Goal: Information Seeking & Learning: Learn about a topic

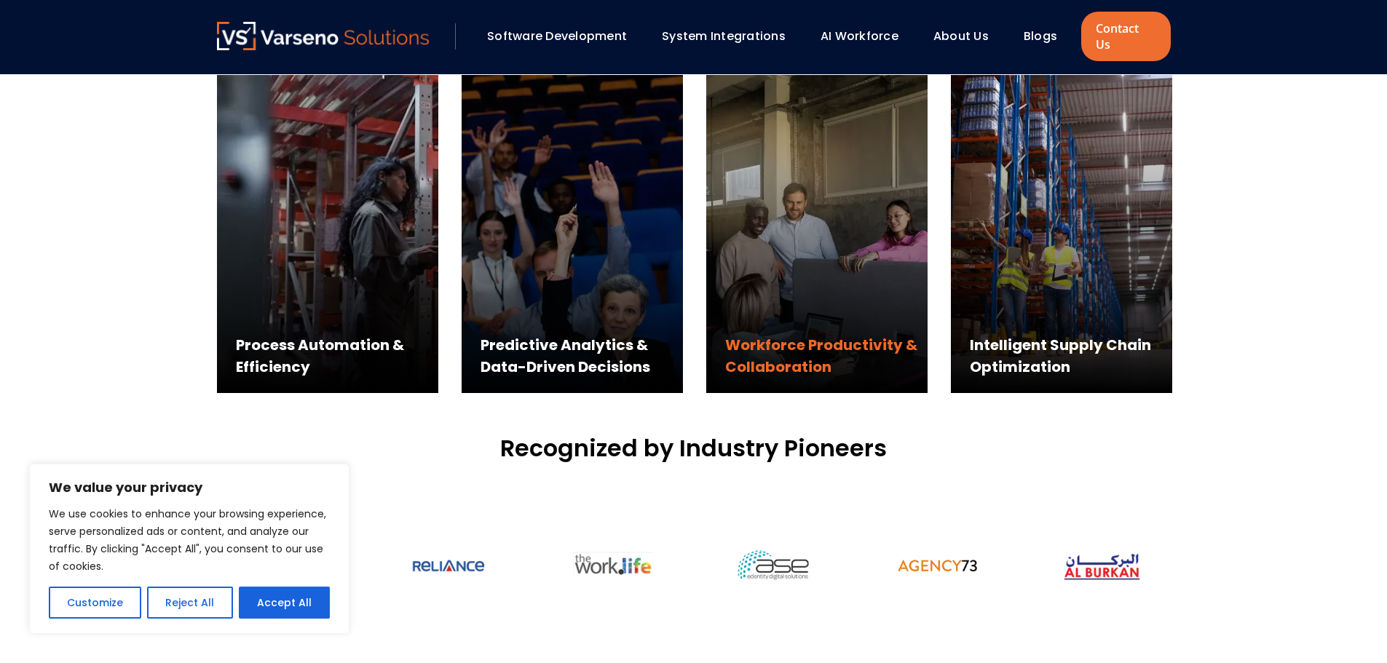
scroll to position [874, 0]
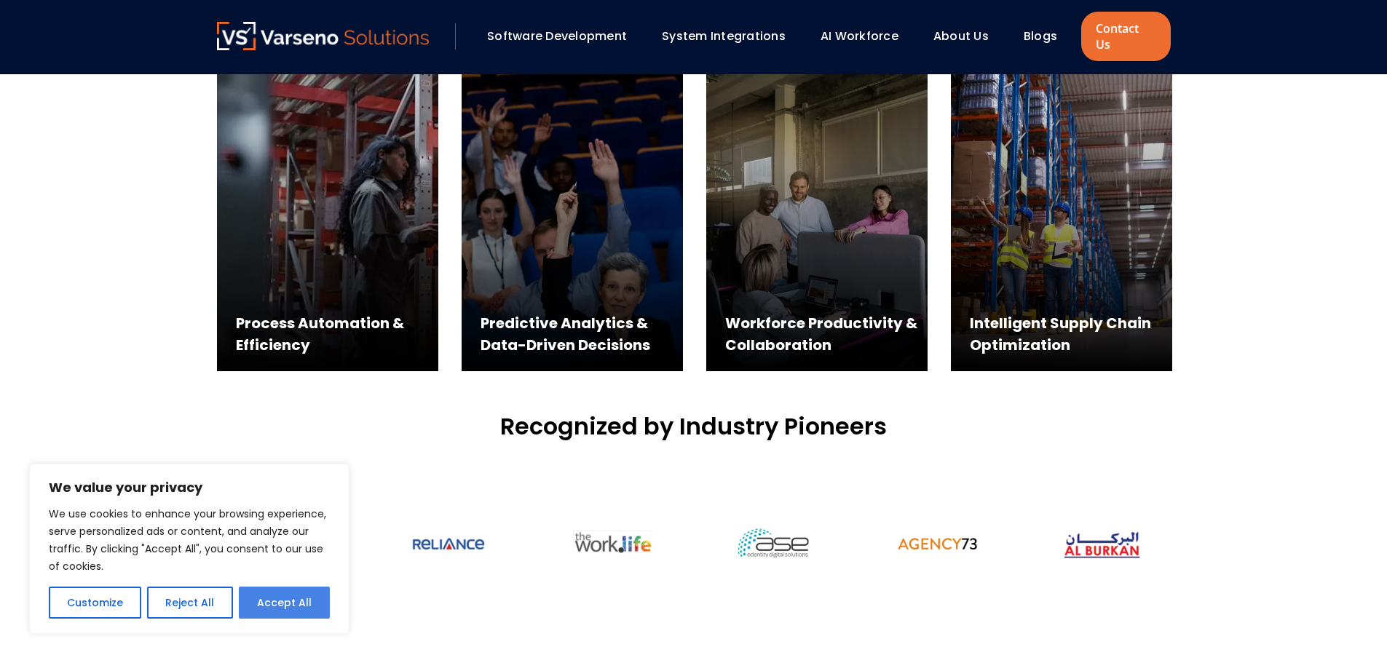
click at [256, 597] on button "Accept All" at bounding box center [284, 603] width 91 height 32
checkbox input "true"
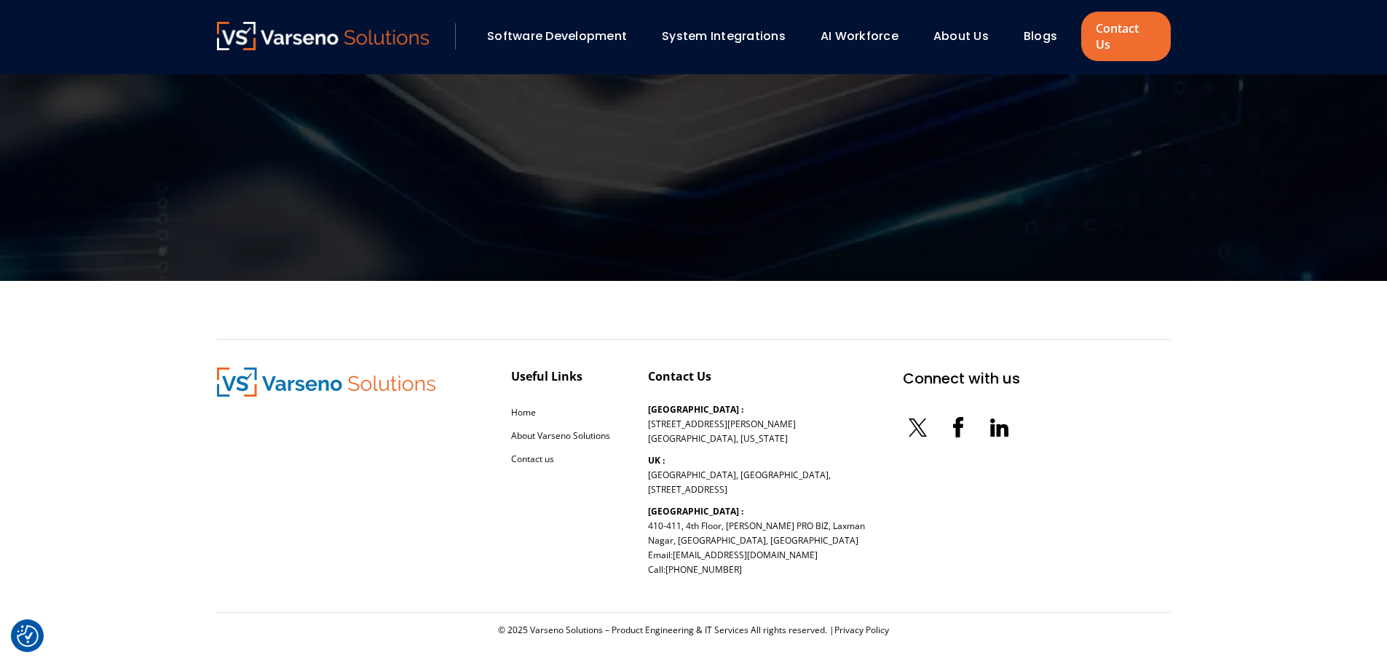
scroll to position [4393, 0]
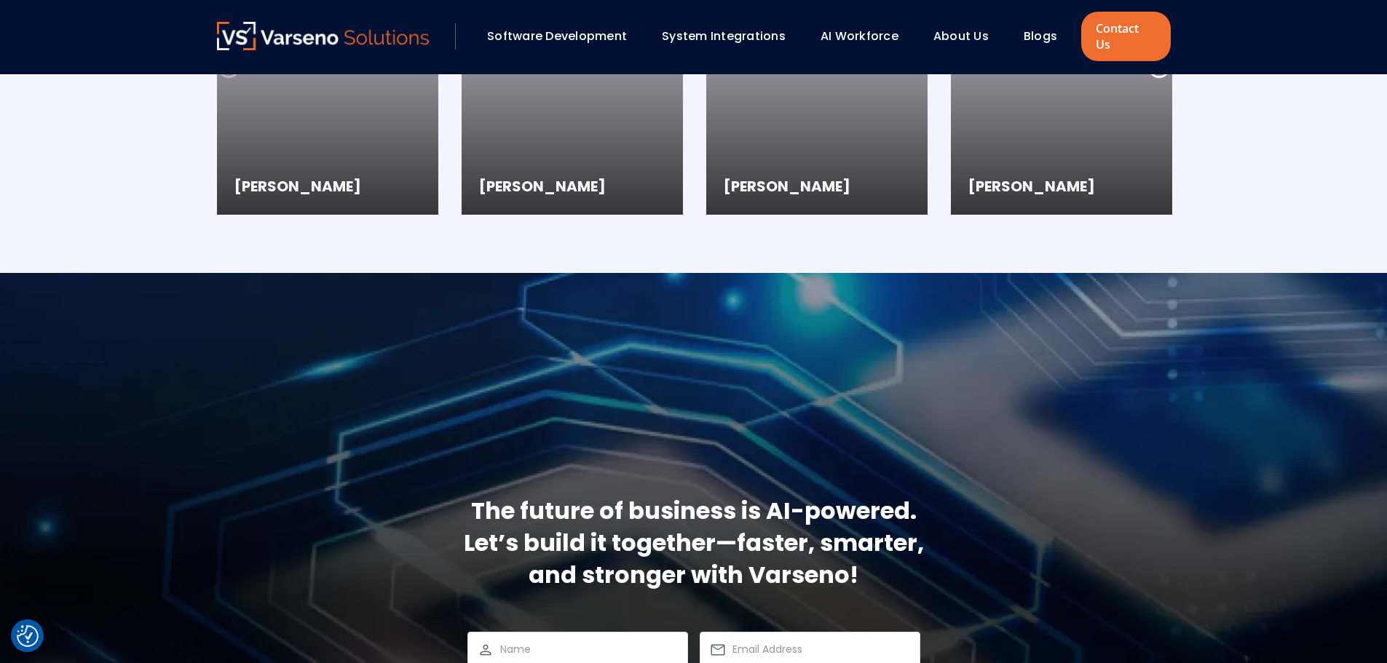
click at [594, 22] on div "Software Development System Integrations AI Workforce About Us" at bounding box center [649, 36] width 865 height 29
click at [595, 28] on link "Software Development" at bounding box center [557, 36] width 140 height 17
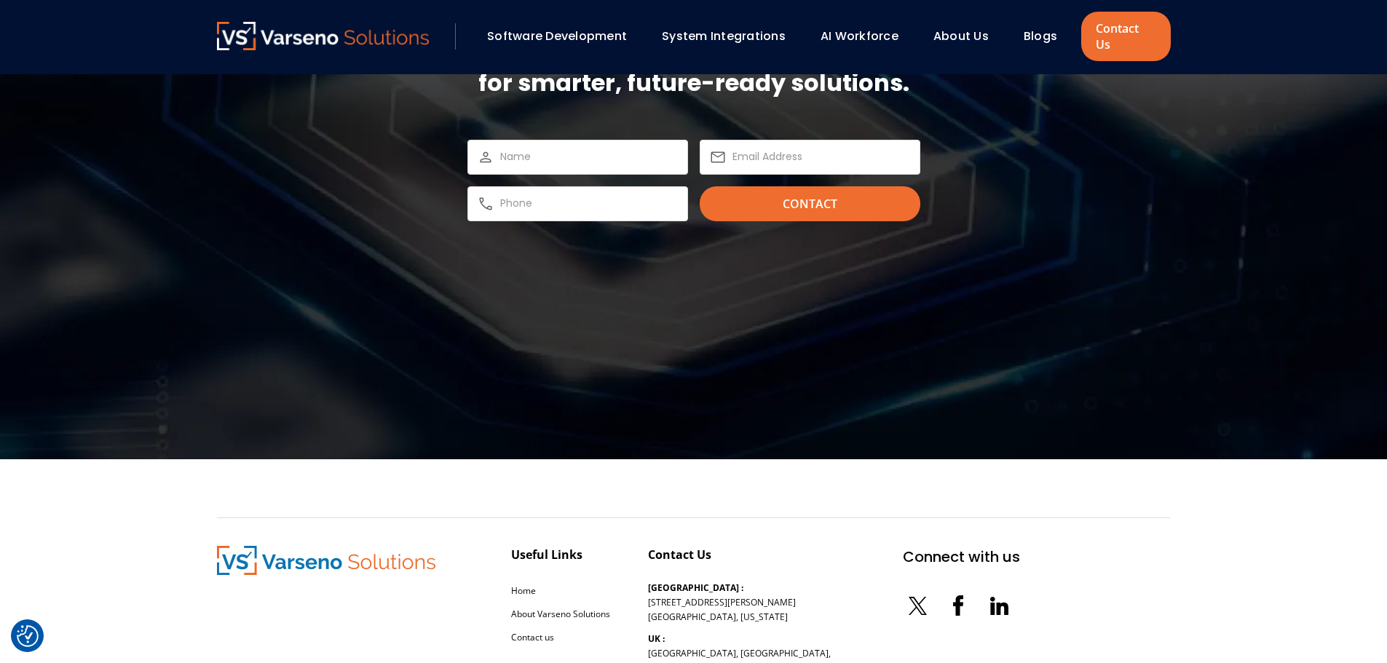
scroll to position [2582, 0]
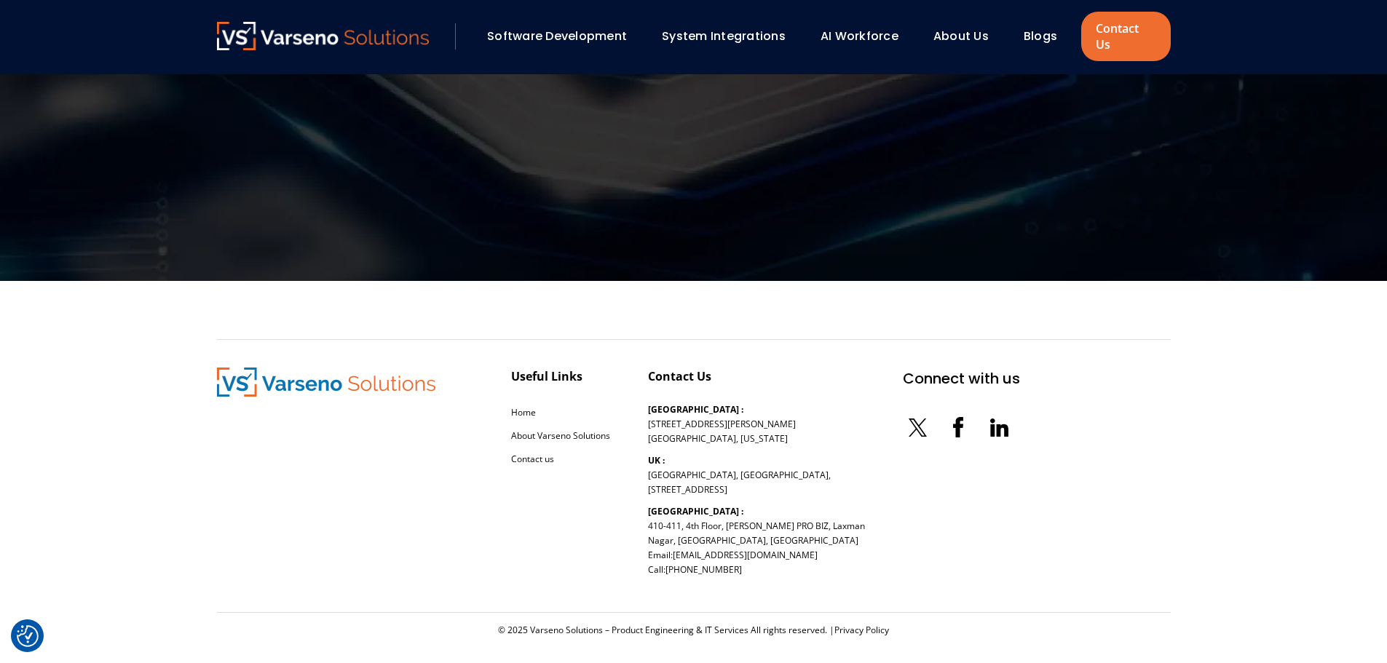
click at [1047, 28] on link "Blogs" at bounding box center [1040, 36] width 33 height 17
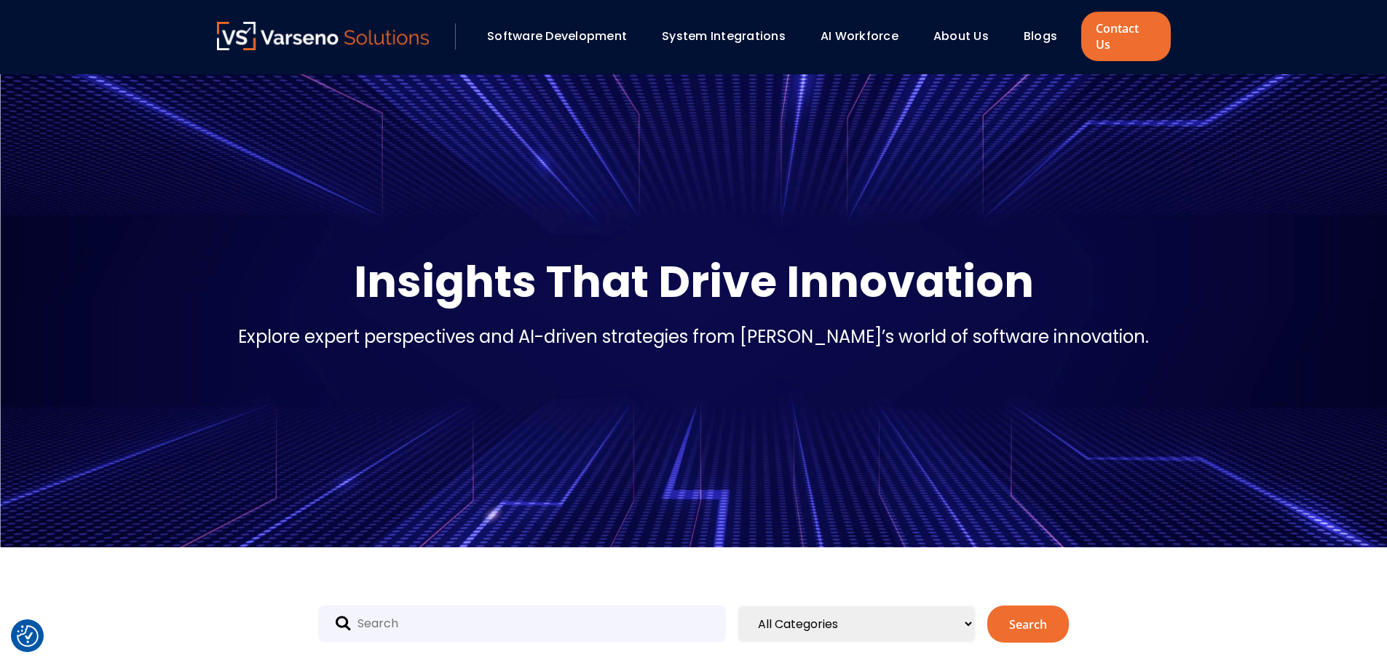
click at [814, 588] on div "All Categories Uncategorized Artificial Intelligence Blog Cloud Code review Cod…" at bounding box center [693, 625] width 983 height 154
click at [811, 606] on select "All Categories Uncategorized Artificial Intelligence Blog Cloud Code review Cod…" at bounding box center [857, 624] width 238 height 37
click at [738, 606] on select "All Categories Uncategorized Artificial Intelligence Blog Cloud Code review Cod…" at bounding box center [857, 624] width 238 height 37
click at [363, 610] on input "text" at bounding box center [522, 624] width 408 height 36
click at [971, 613] on select "All Categories Uncategorized Artificial Intelligence Blog Cloud Code review Cod…" at bounding box center [857, 624] width 238 height 37
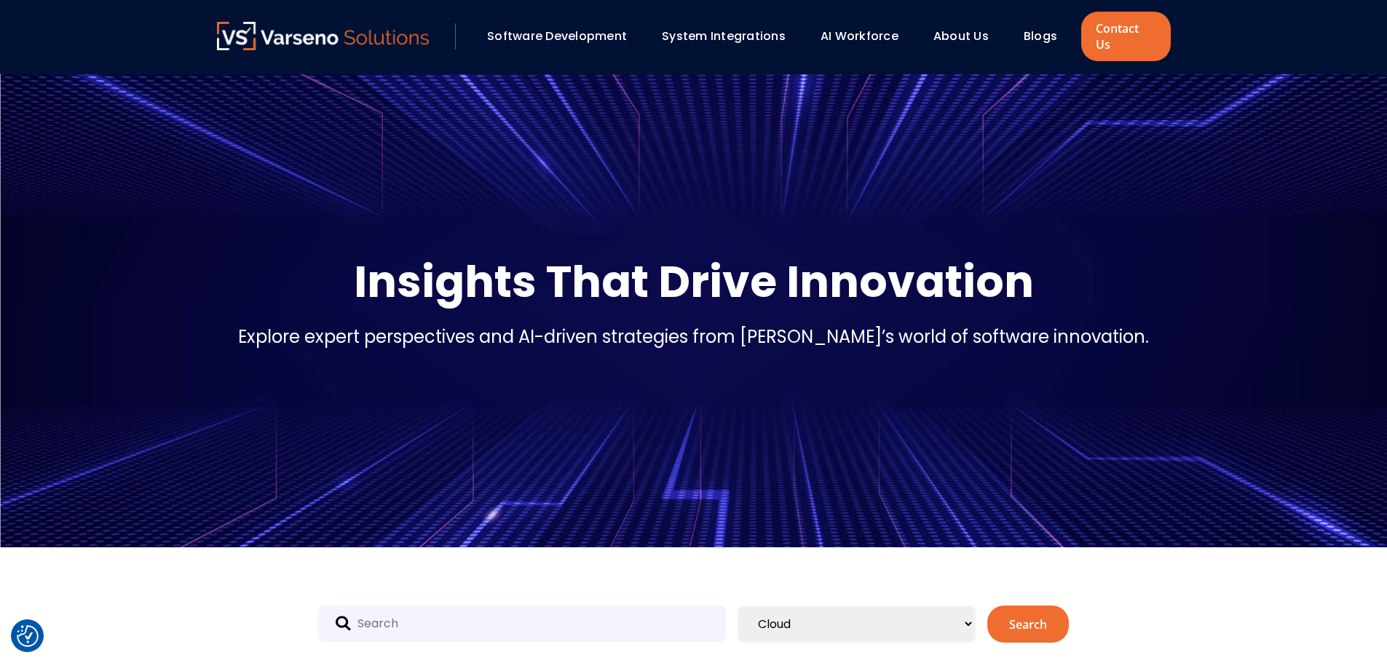
select select "212"
click at [738, 606] on select "All Categories Uncategorized Artificial Intelligence Blog Cloud Code review Cod…" at bounding box center [857, 624] width 238 height 37
click at [564, 607] on input "text" at bounding box center [522, 624] width 408 height 36
type input "collage app"
click at [995, 608] on button "Search" at bounding box center [1028, 624] width 82 height 37
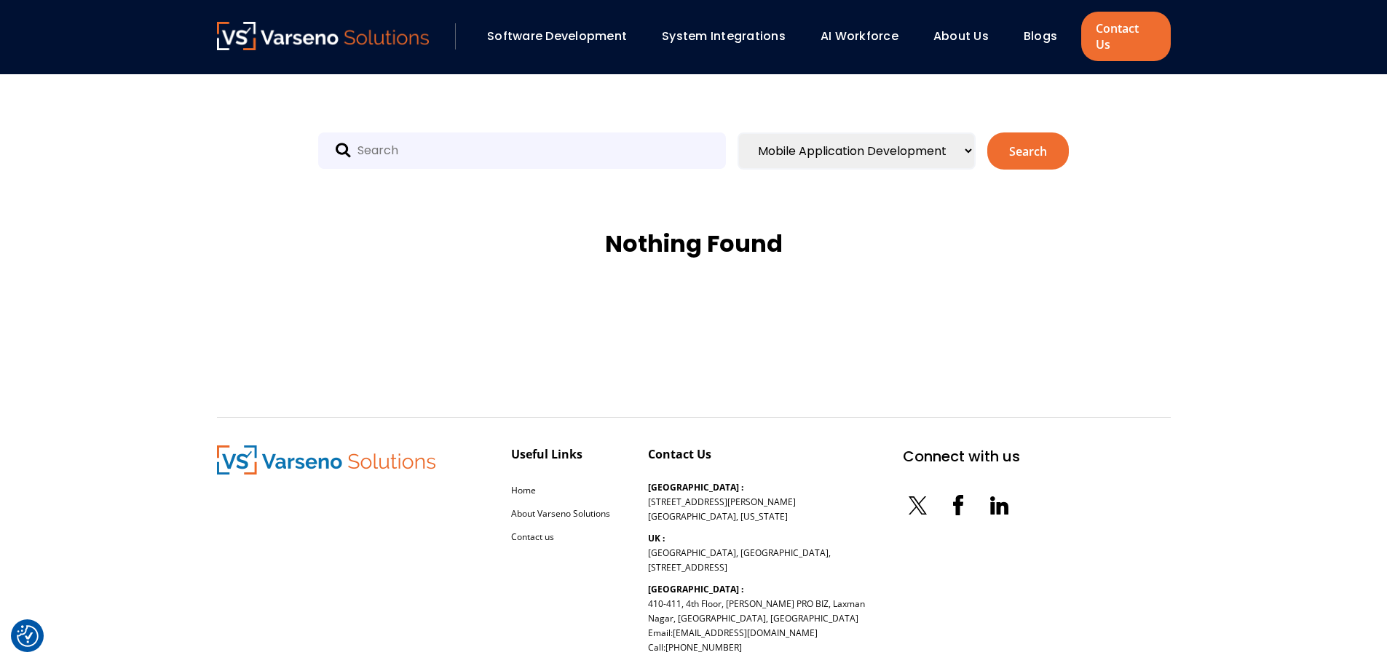
click at [912, 148] on select "All Categories Uncategorized Artificial Intelligence Blog Cloud Code review Cod…" at bounding box center [857, 151] width 238 height 37
select select "204"
click at [738, 133] on select "All Categories Uncategorized Artificial Intelligence Blog Cloud Code review Cod…" at bounding box center [857, 151] width 238 height 37
click at [1007, 137] on button "Search" at bounding box center [1028, 151] width 82 height 37
click at [916, 133] on select "All Categories Uncategorized Artificial Intelligence Blog Cloud Code review Cod…" at bounding box center [857, 151] width 238 height 37
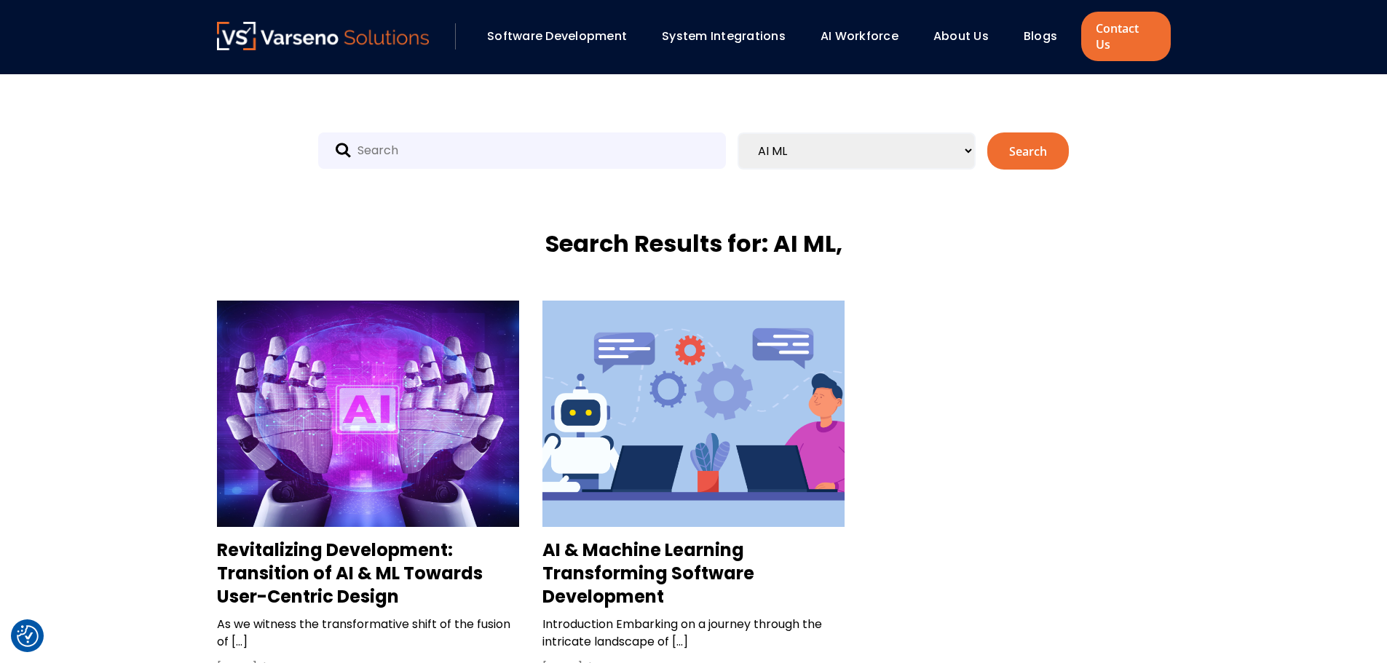
click at [957, 146] on select "All Categories Uncategorized Artificial Intelligence Blog Cloud Code review Cod…" at bounding box center [857, 151] width 238 height 37
select select "209"
click at [738, 133] on select "All Categories Uncategorized Artificial Intelligence Blog Cloud Code review Cod…" at bounding box center [857, 151] width 238 height 37
click at [1005, 145] on button "Search" at bounding box center [1028, 151] width 82 height 37
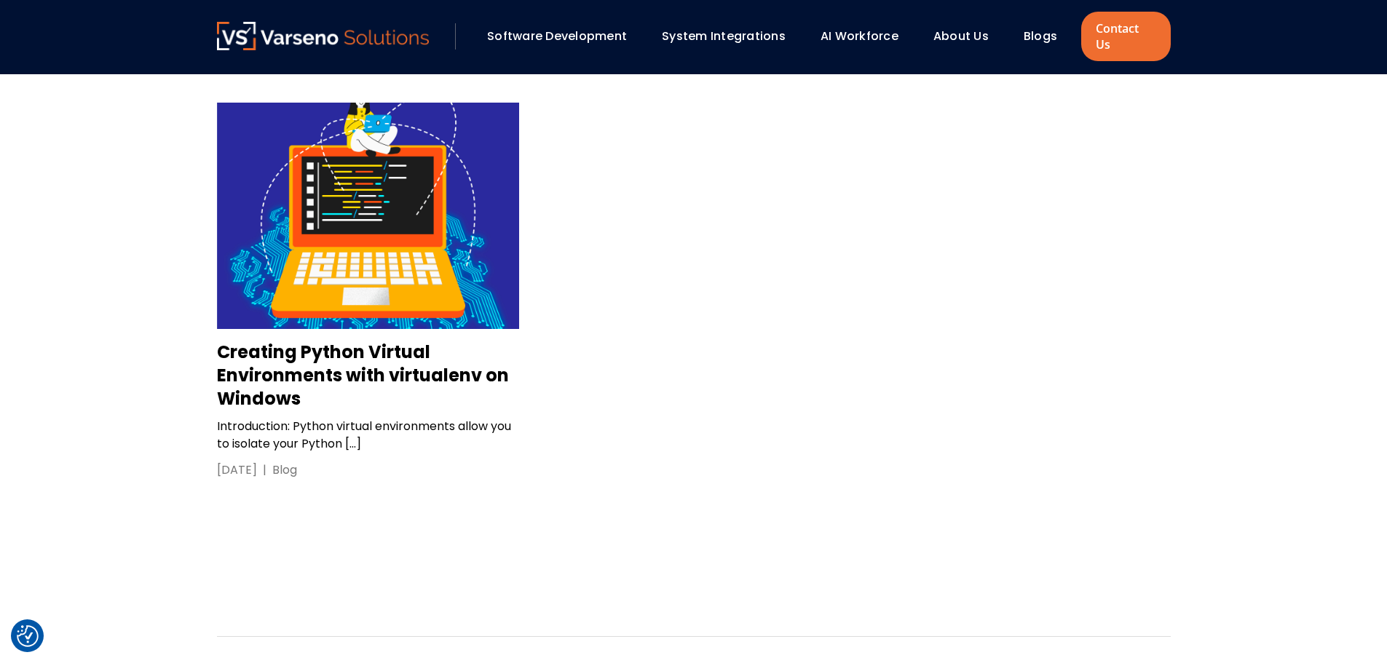
scroll to position [218, 0]
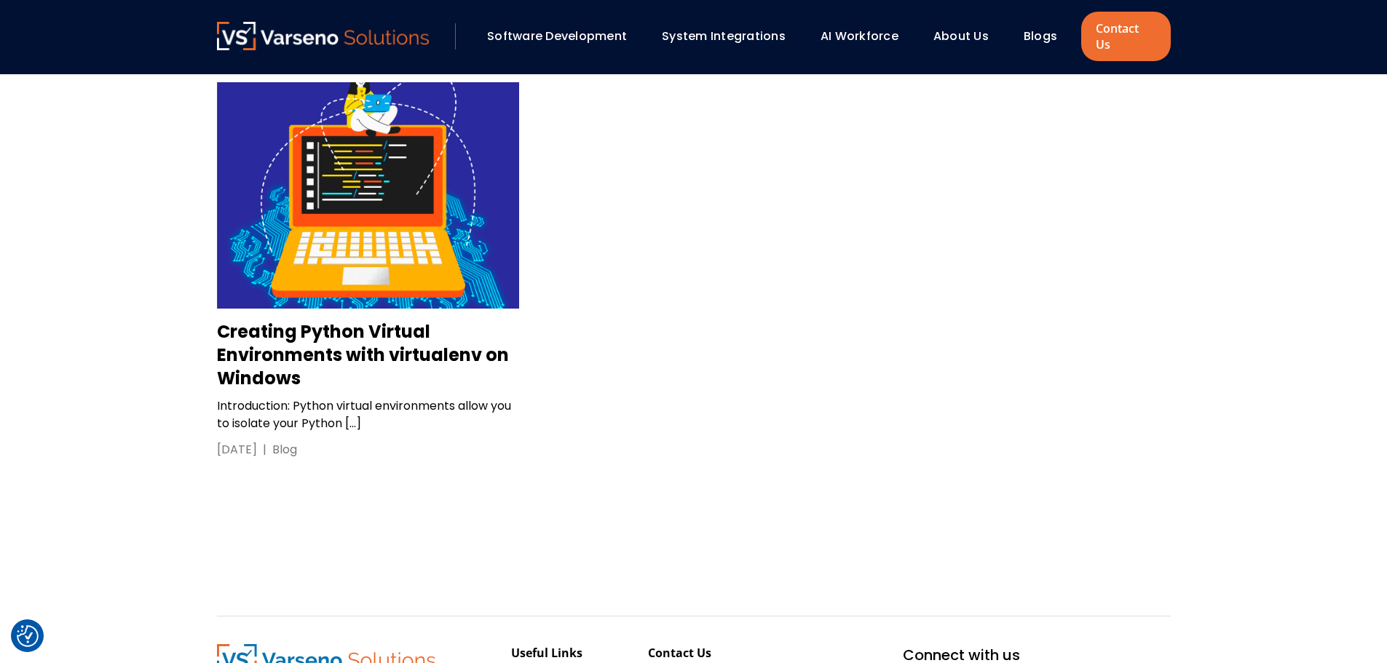
click at [296, 412] on p "Introduction: Python virtual environments allow you to isolate your Python […]" at bounding box center [368, 415] width 302 height 35
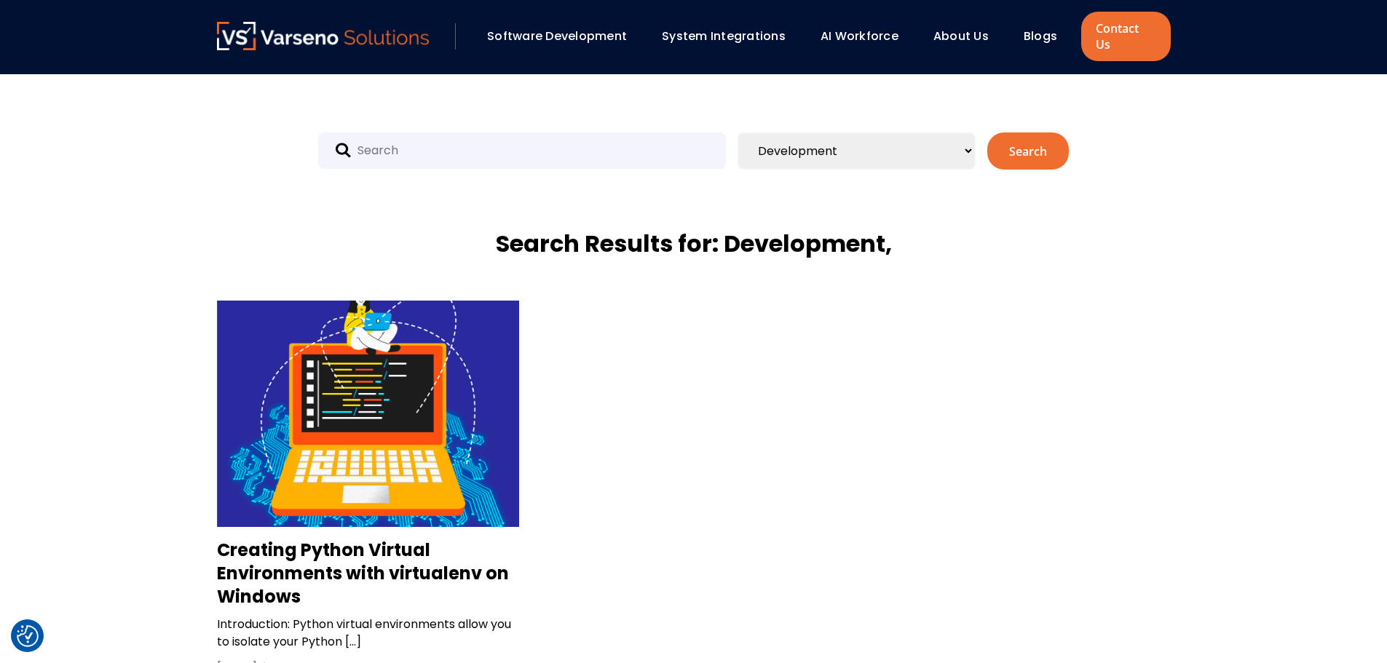
click at [948, 142] on select "All Categories Uncategorized Artificial Intelligence Blog Cloud Code review Cod…" at bounding box center [857, 151] width 238 height 37
select select "212"
click at [738, 133] on select "All Categories Uncategorized Artificial Intelligence Blog Cloud Code review Cod…" at bounding box center [857, 151] width 238 height 37
click at [1043, 145] on button "Search" at bounding box center [1028, 151] width 82 height 37
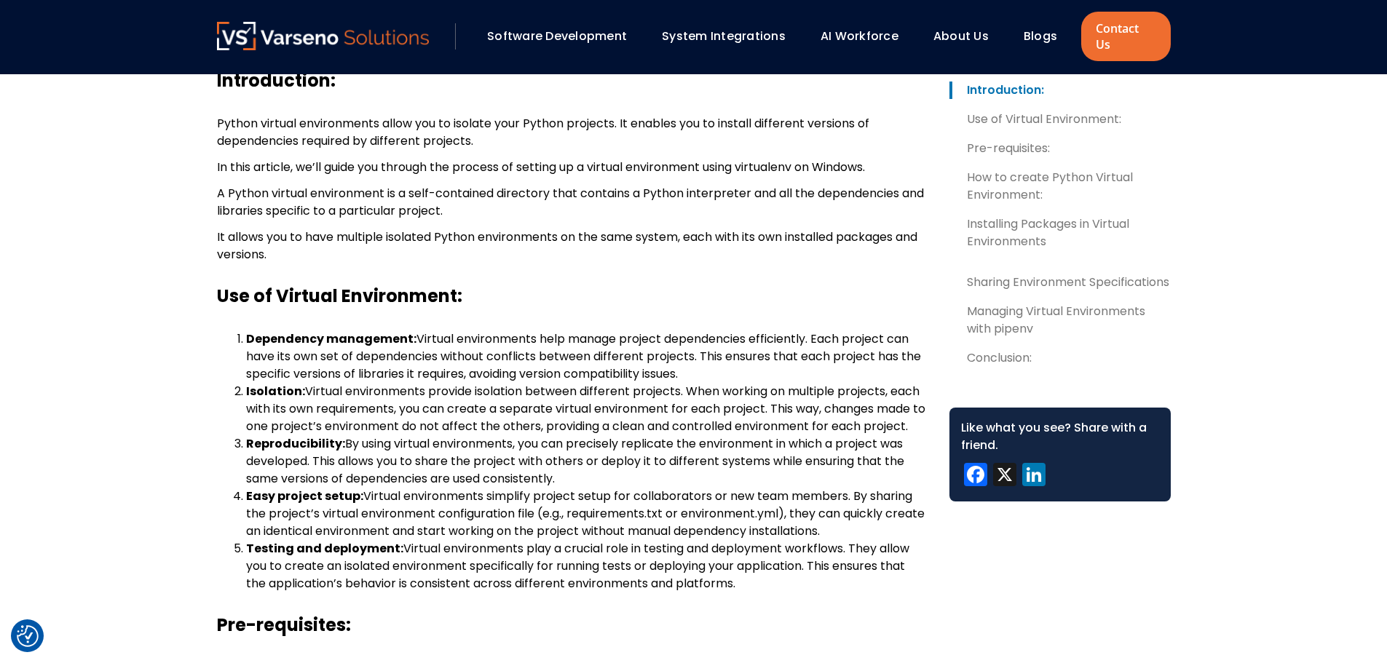
scroll to position [433, 0]
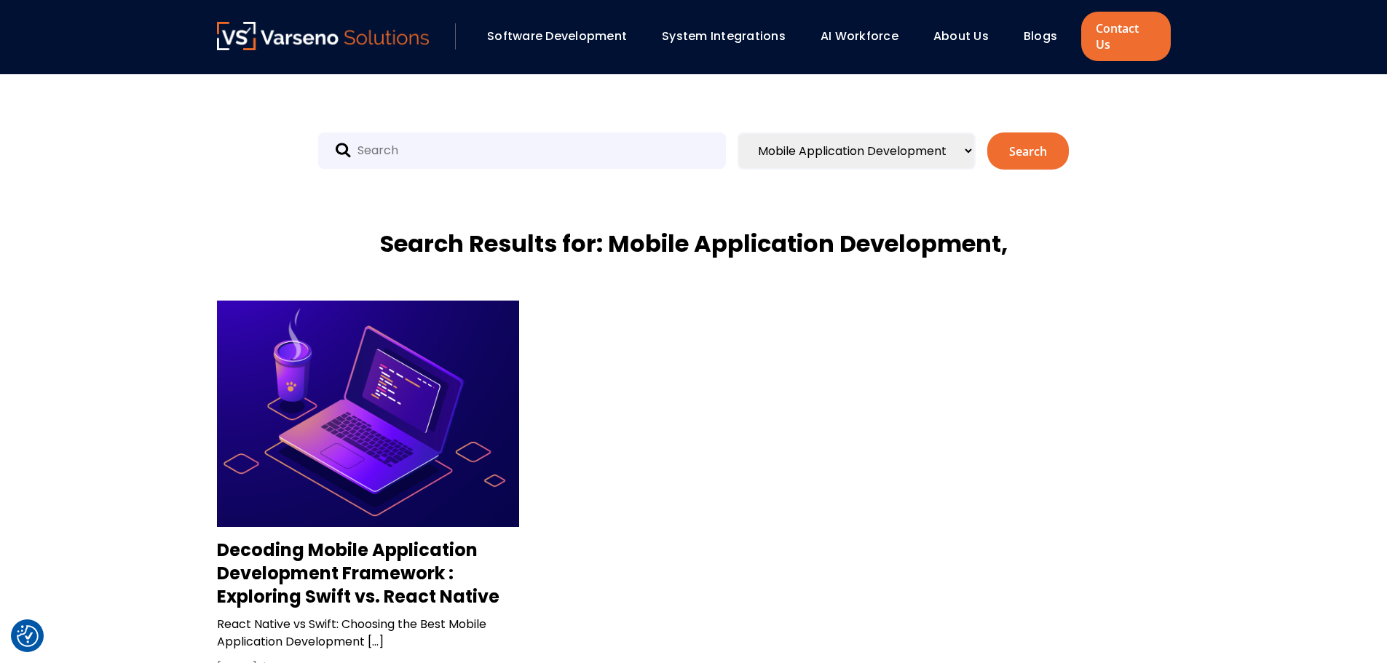
scroll to position [218, 0]
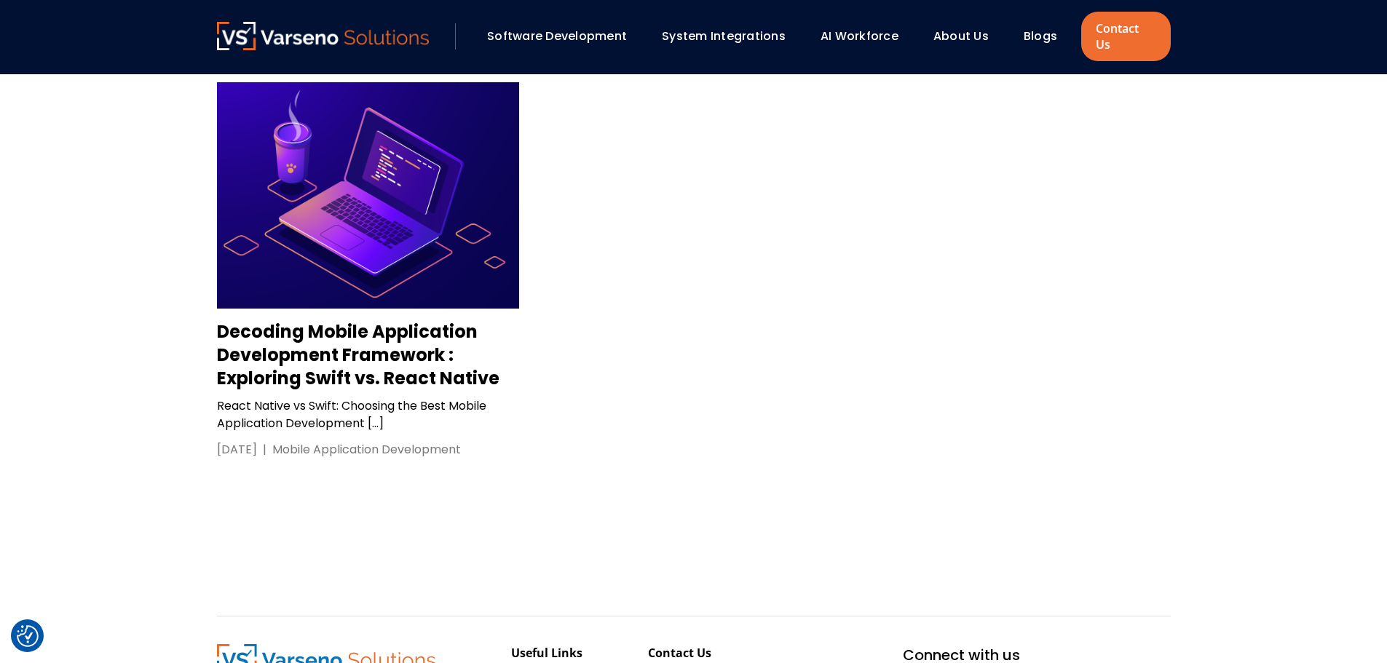
click at [449, 364] on h3 "Decoding Mobile Application Development Framework : Exploring Swift vs. React N…" at bounding box center [368, 355] width 302 height 70
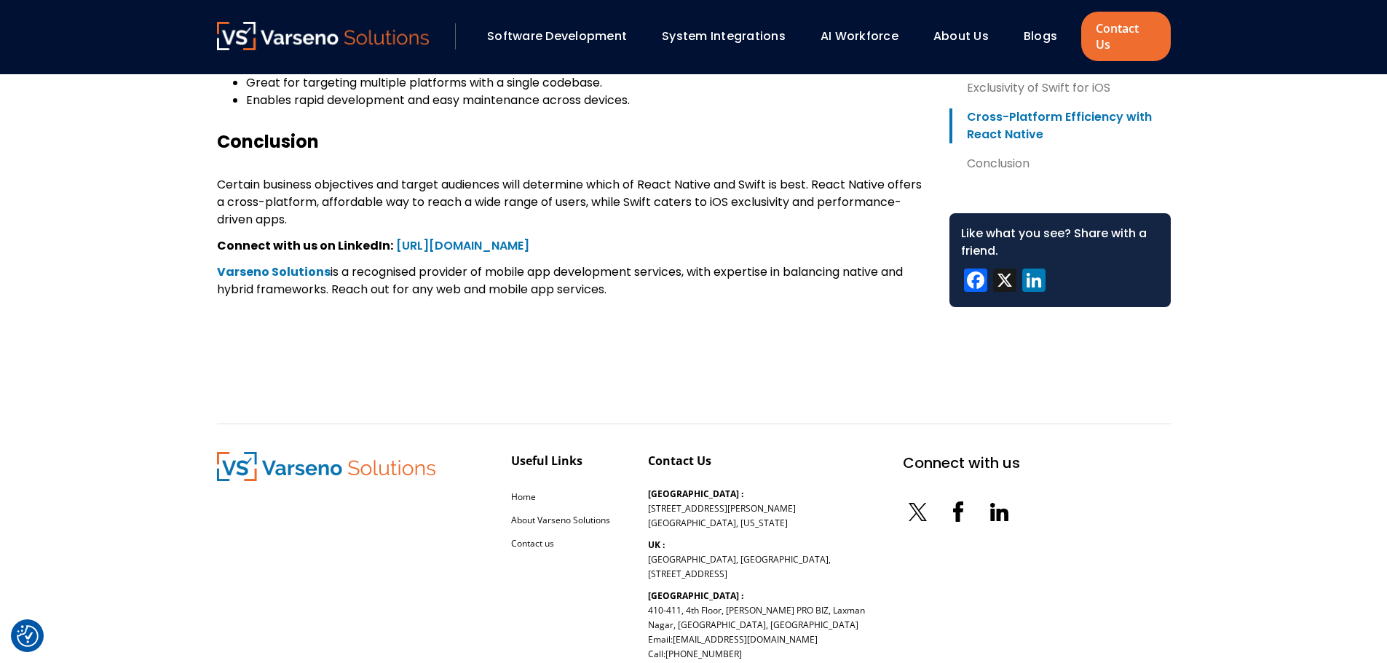
scroll to position [4806, 0]
